Goal: Task Accomplishment & Management: Use online tool/utility

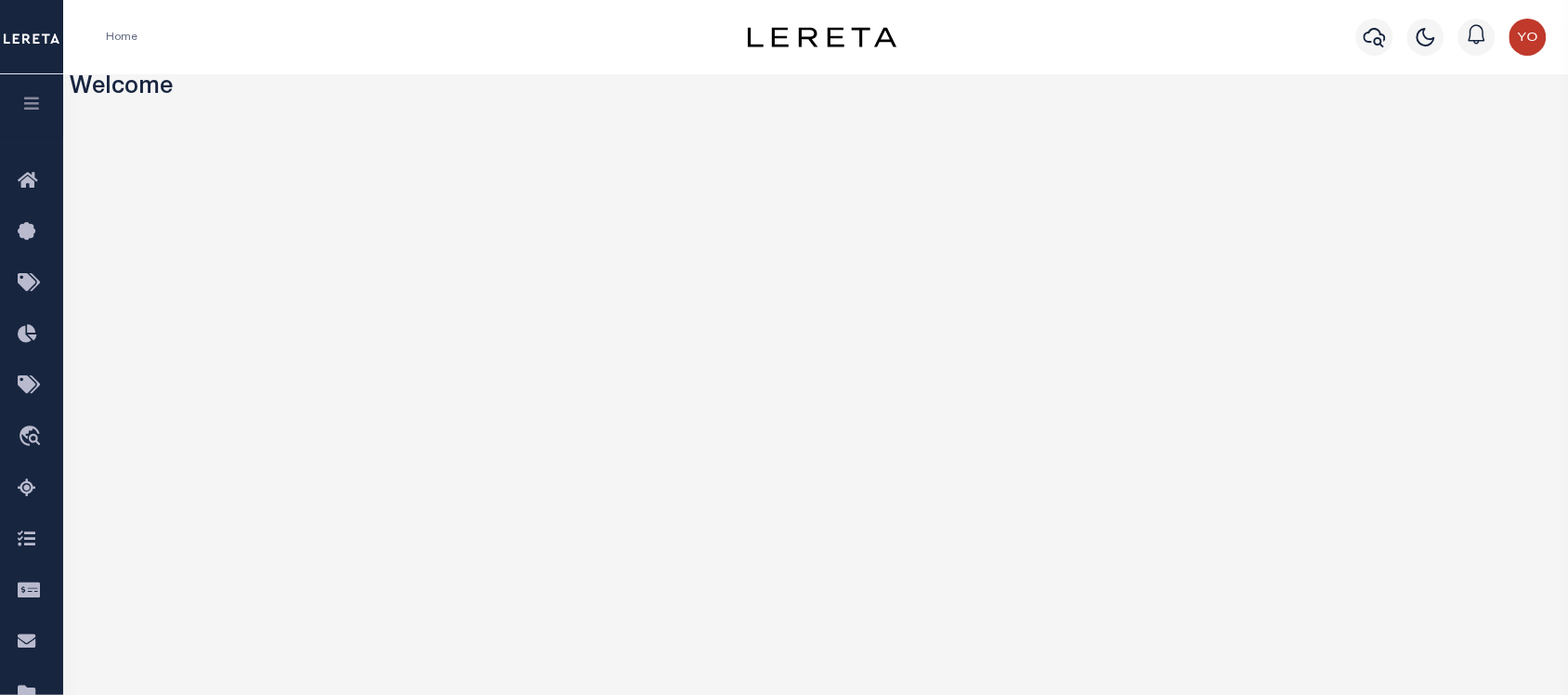
click at [30, 104] on icon "button" at bounding box center [33, 103] width 22 height 17
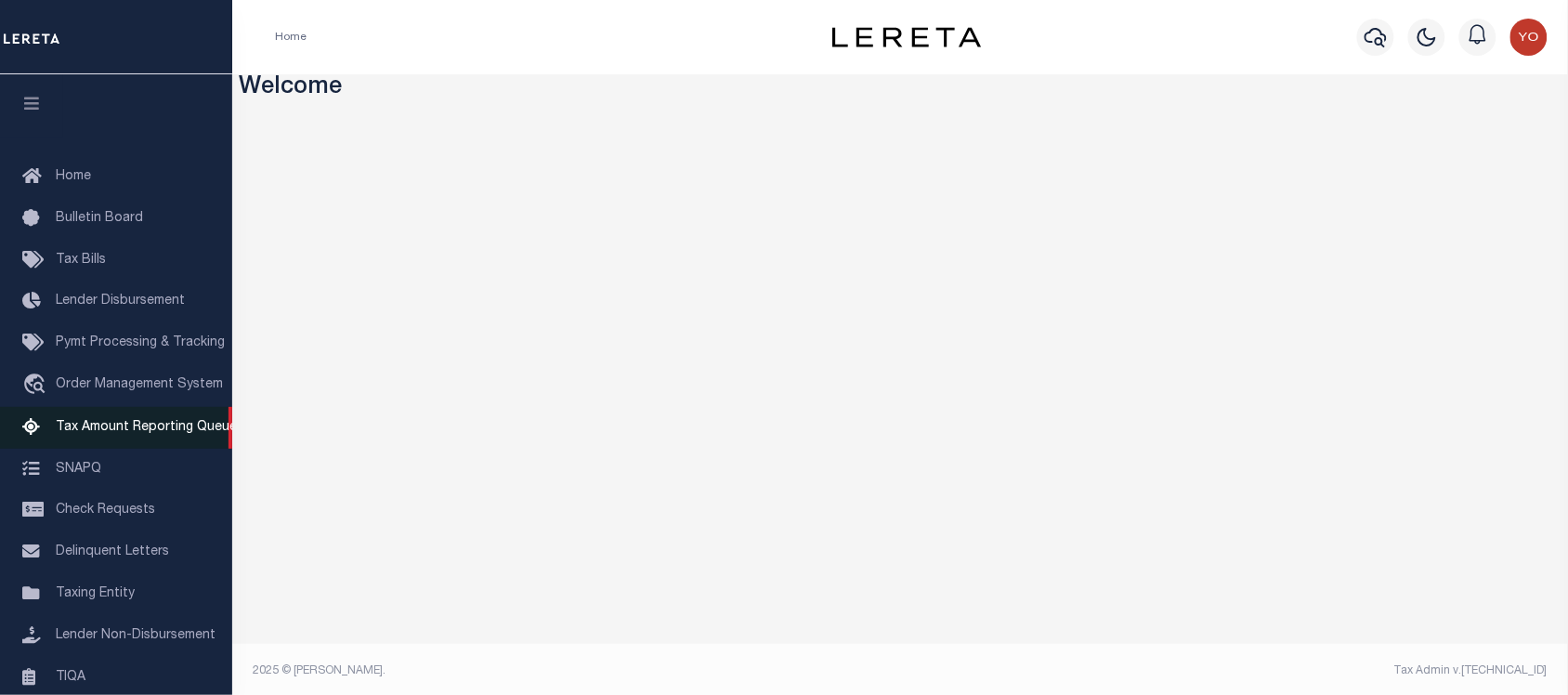
click at [136, 431] on span "Tax Amount Reporting Queue" at bounding box center [147, 427] width 181 height 13
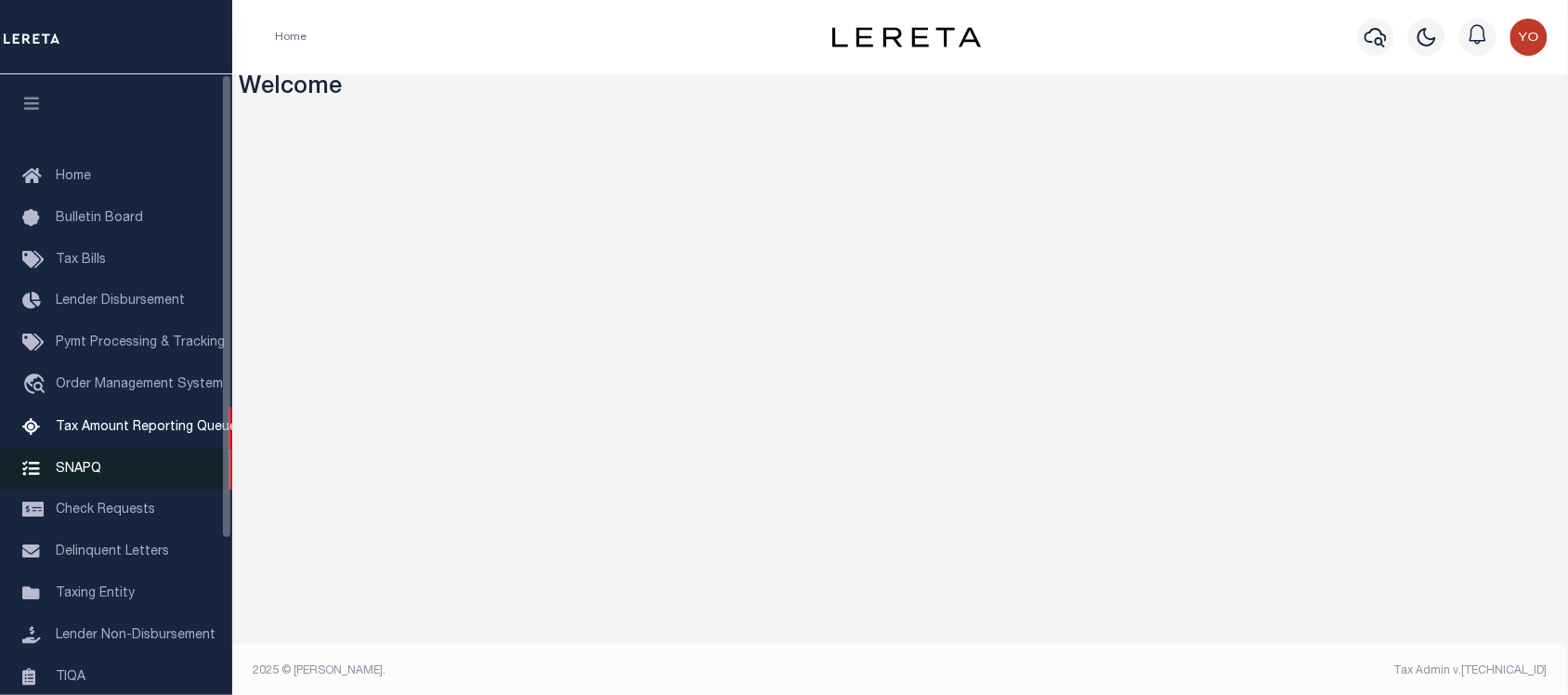
scroll to position [209, 0]
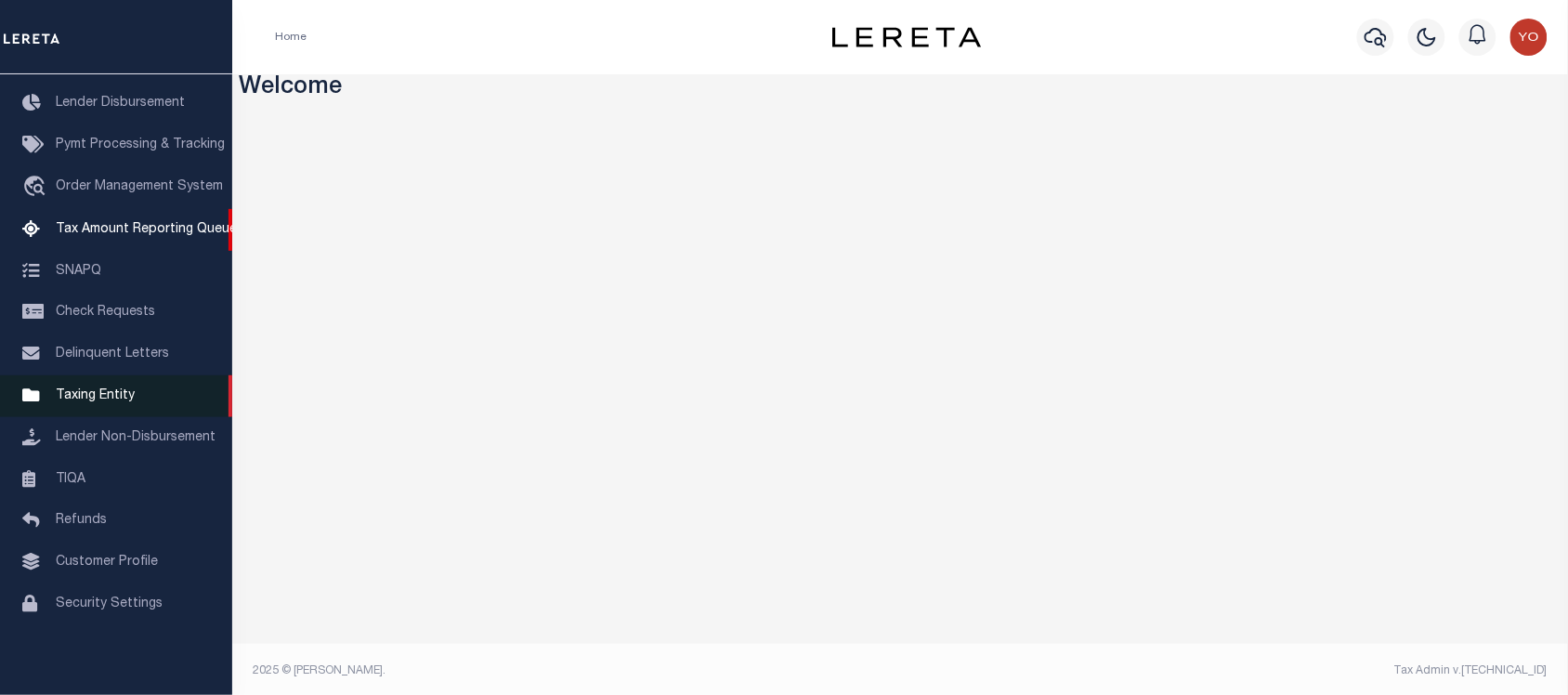
click at [99, 389] on span "Taxing Entity" at bounding box center [96, 395] width 79 height 13
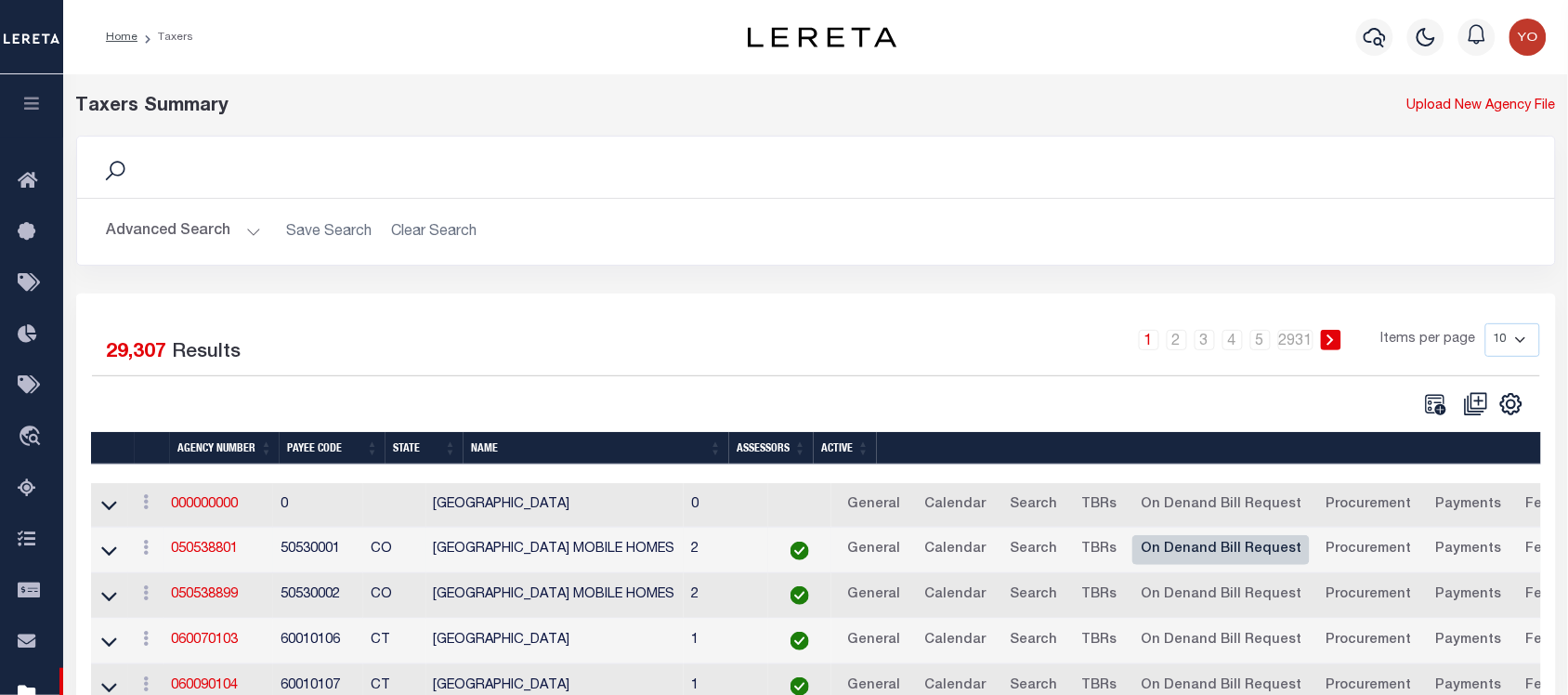
click at [1225, 559] on link "On Denand Bill Request" at bounding box center [1221, 550] width 177 height 30
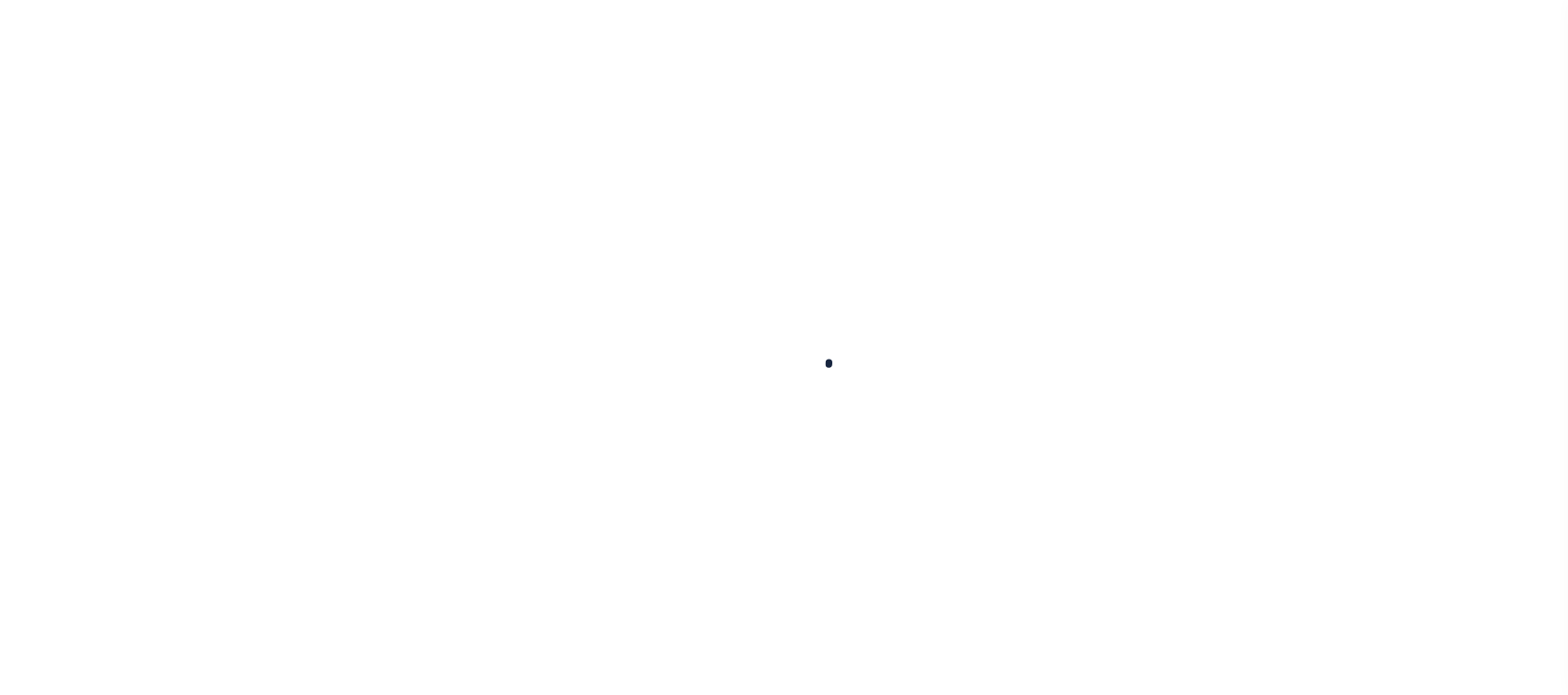
select select
checkbox input "false"
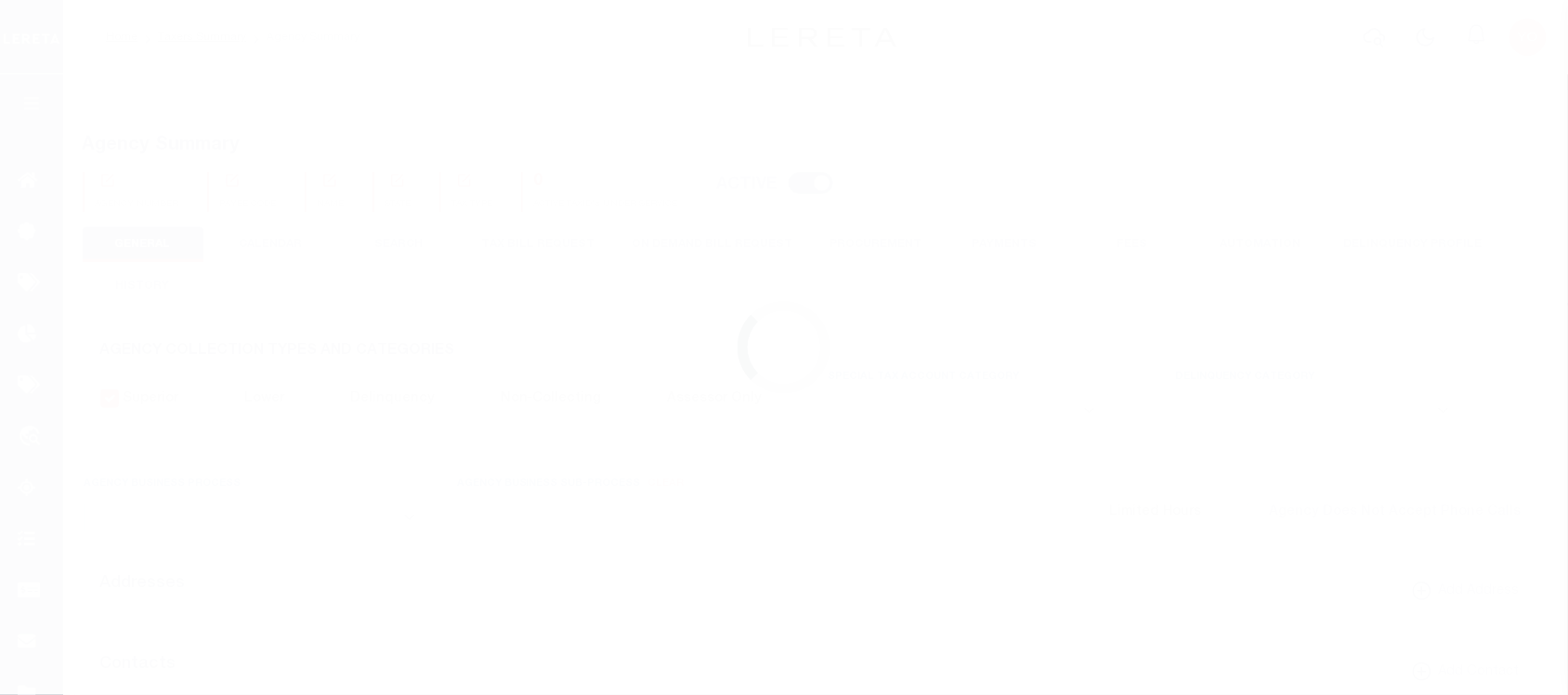
checkbox input "false"
type input "810500000"
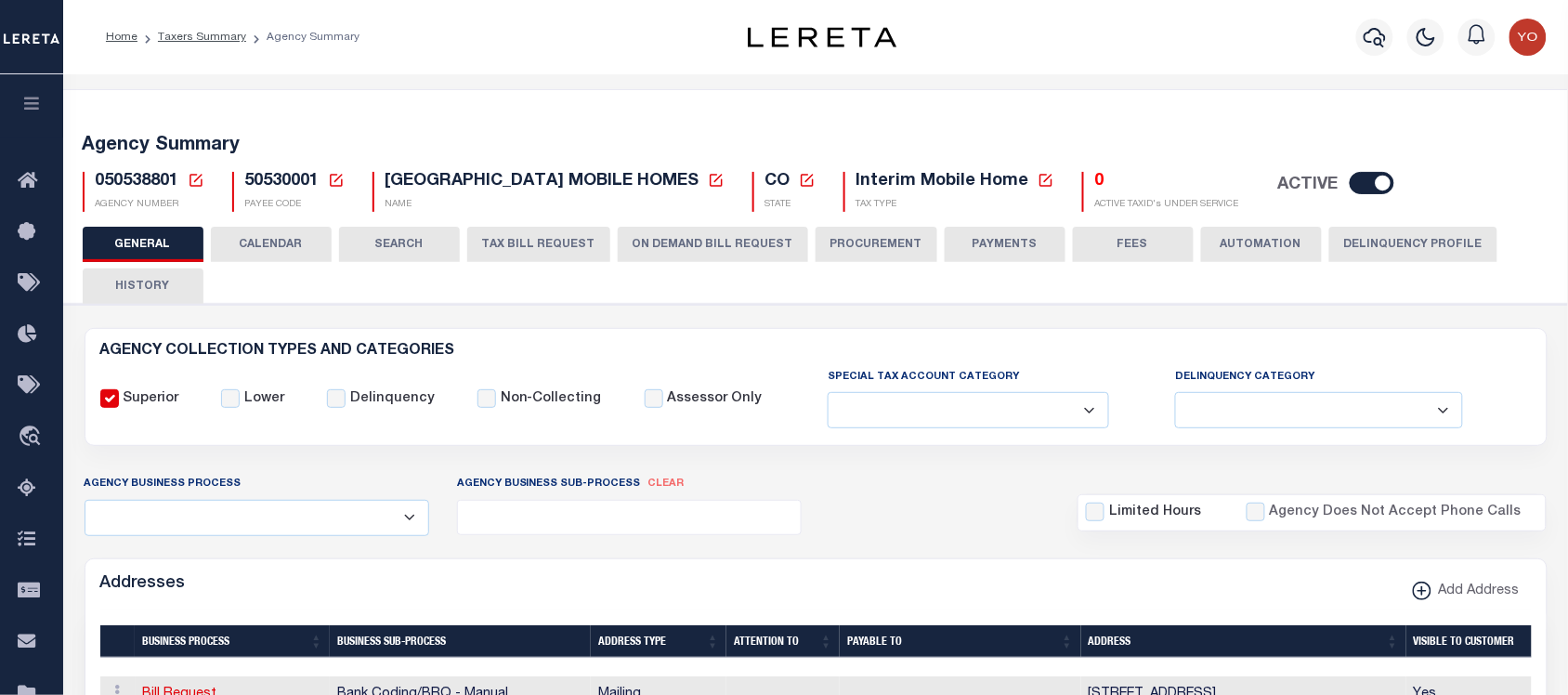
click at [697, 246] on button "ON DEMAND BILL REQUEST" at bounding box center [713, 244] width 190 height 35
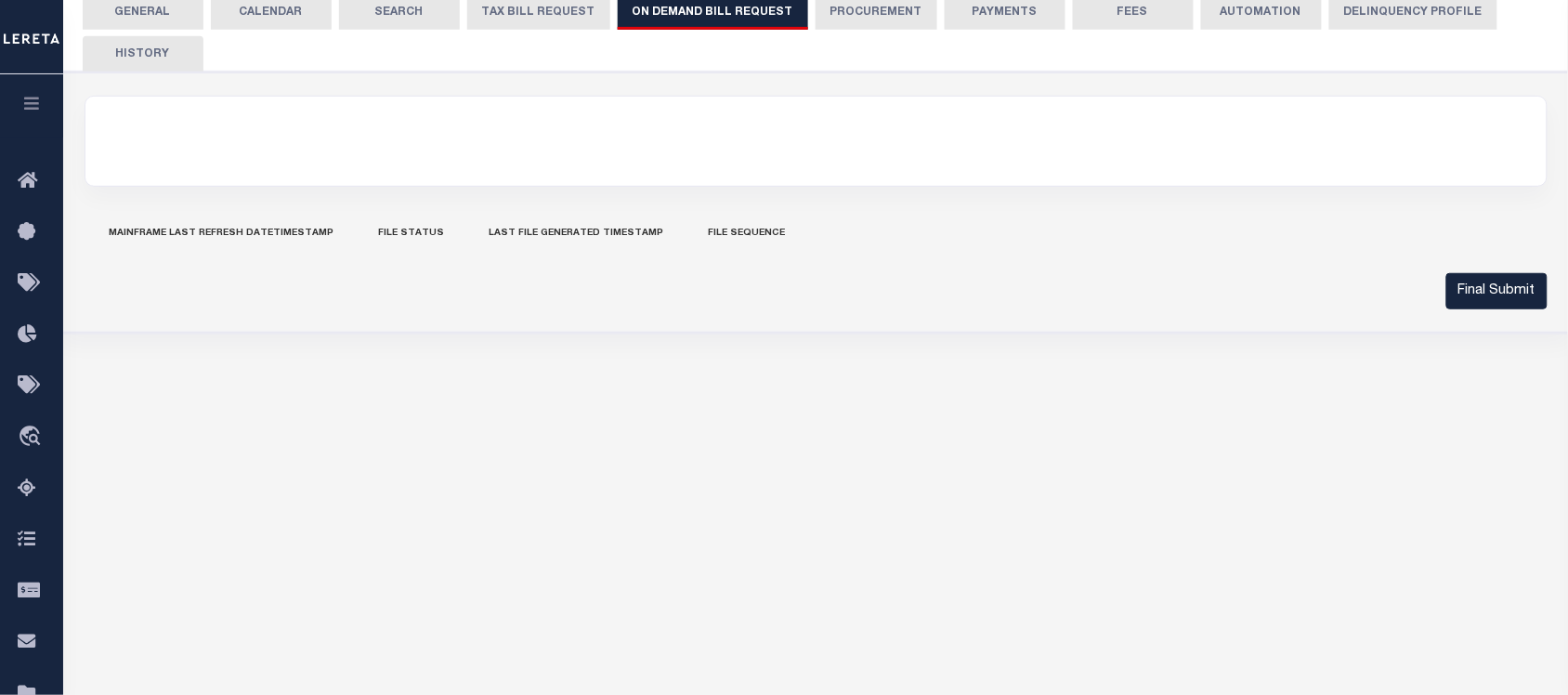
scroll to position [116, 0]
